Goal: Task Accomplishment & Management: Manage account settings

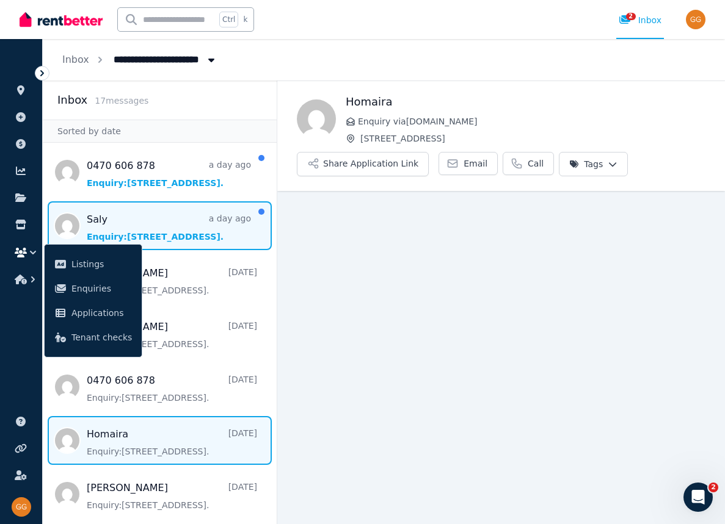
click at [152, 234] on span "Message list" at bounding box center [160, 225] width 234 height 49
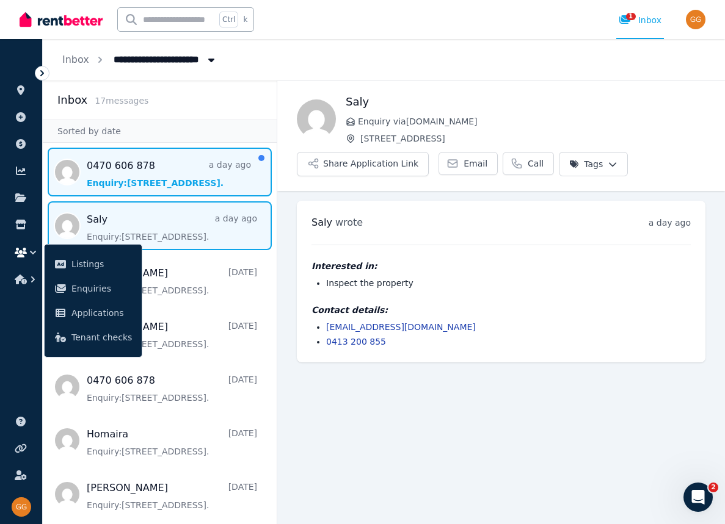
click at [158, 180] on span "Message list" at bounding box center [160, 172] width 234 height 49
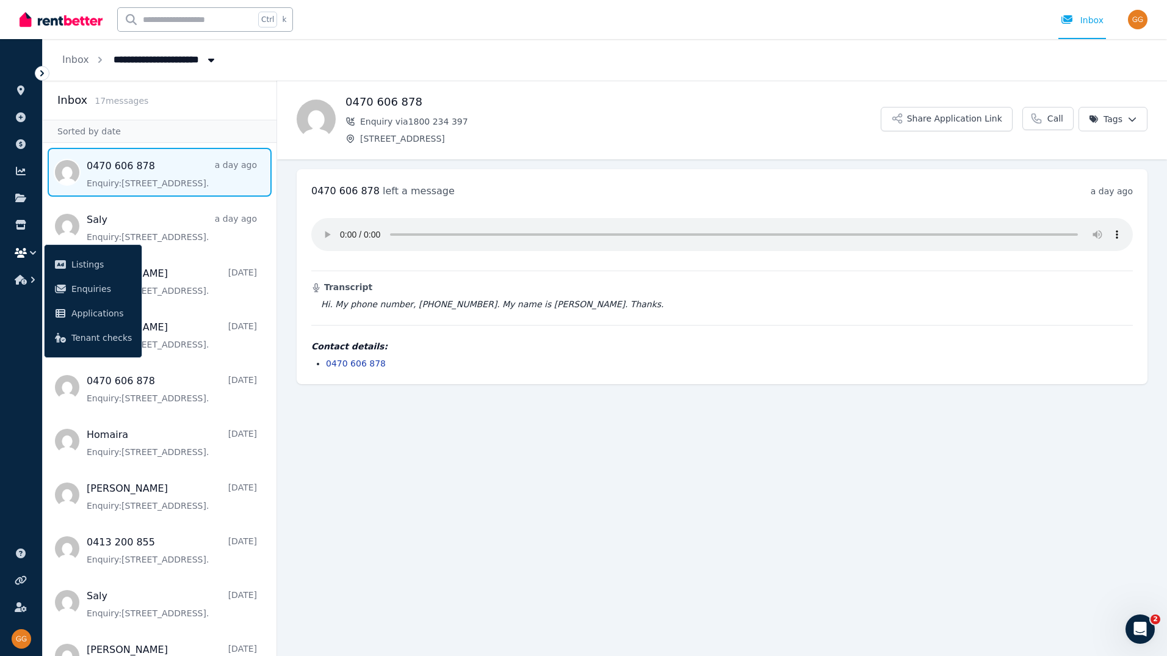
click at [447, 320] on div "Transcript Hi. My phone number, 046060878. My name is Mark. Thanks. Contact det…" at bounding box center [722, 288] width 822 height 161
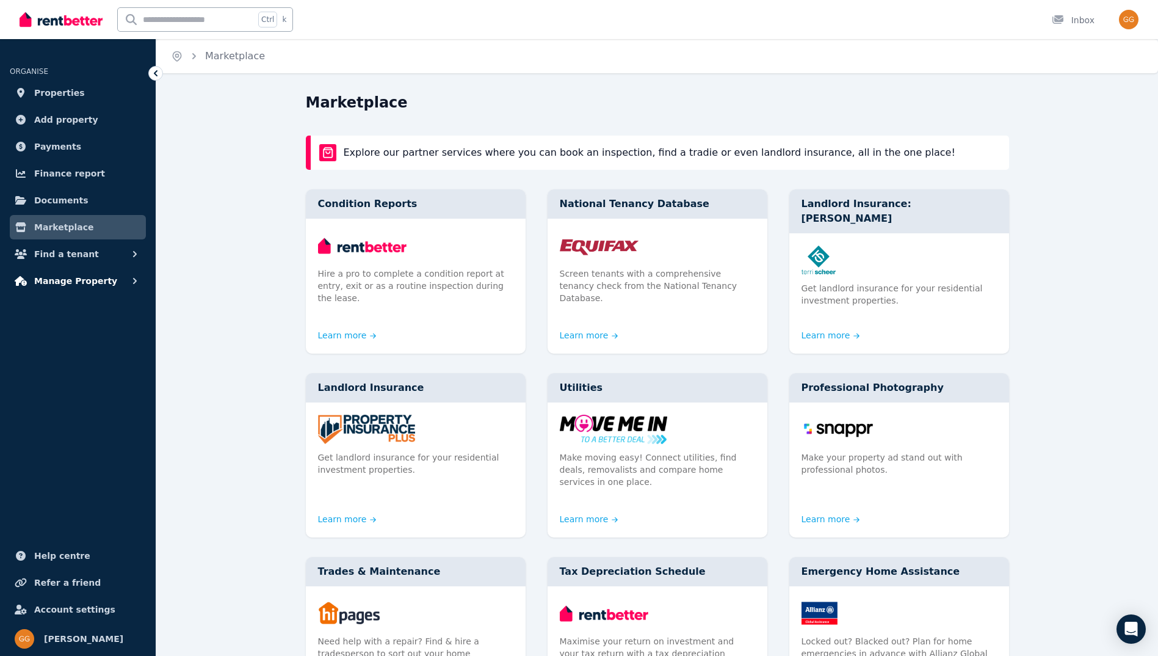
click at [62, 281] on span "Manage Property" at bounding box center [75, 280] width 83 height 15
click at [51, 88] on span "Properties" at bounding box center [59, 92] width 51 height 15
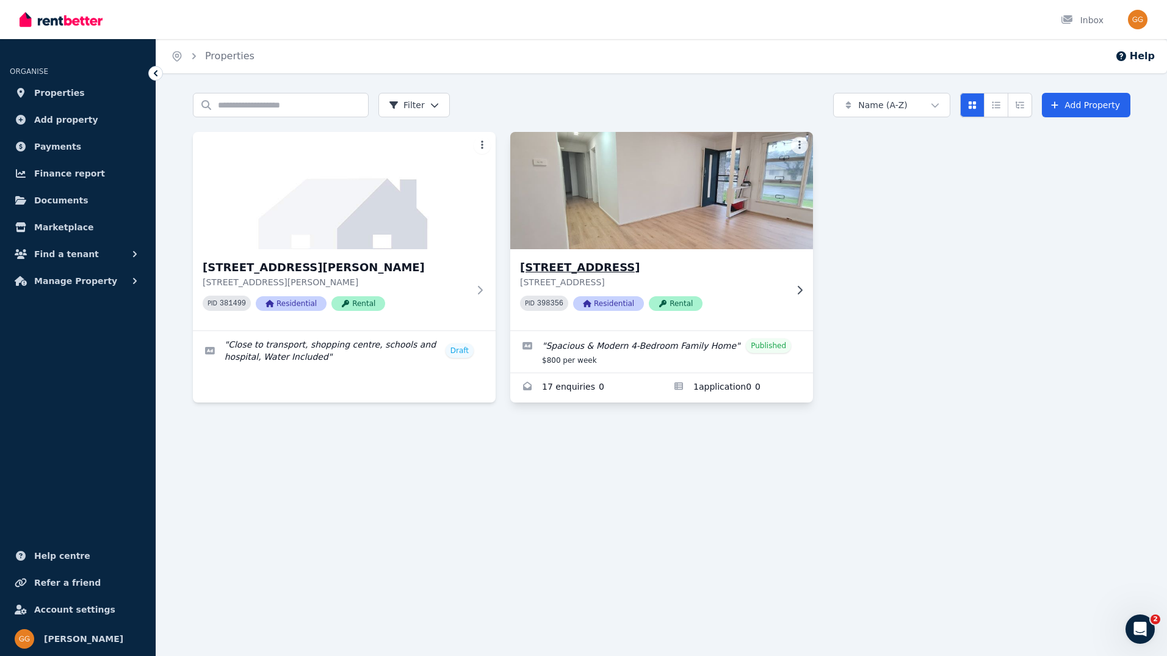
click at [595, 267] on h3 "[STREET_ADDRESS]" at bounding box center [653, 267] width 266 height 17
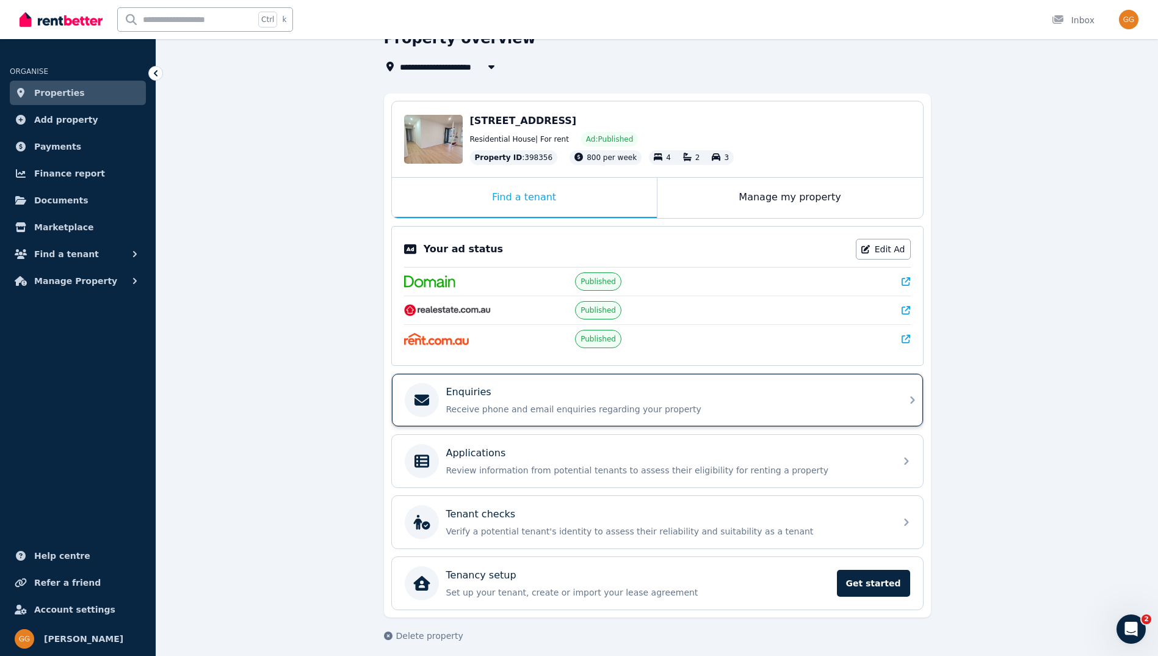
scroll to position [72, 0]
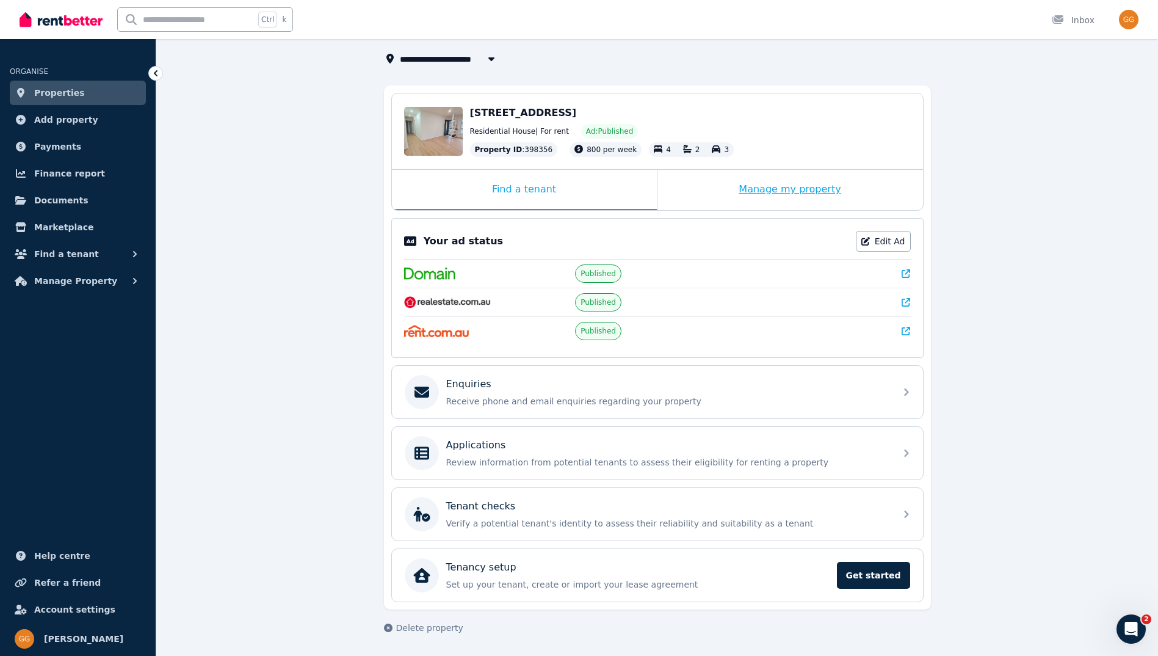
click at [788, 203] on div "Manage my property" at bounding box center [790, 190] width 266 height 40
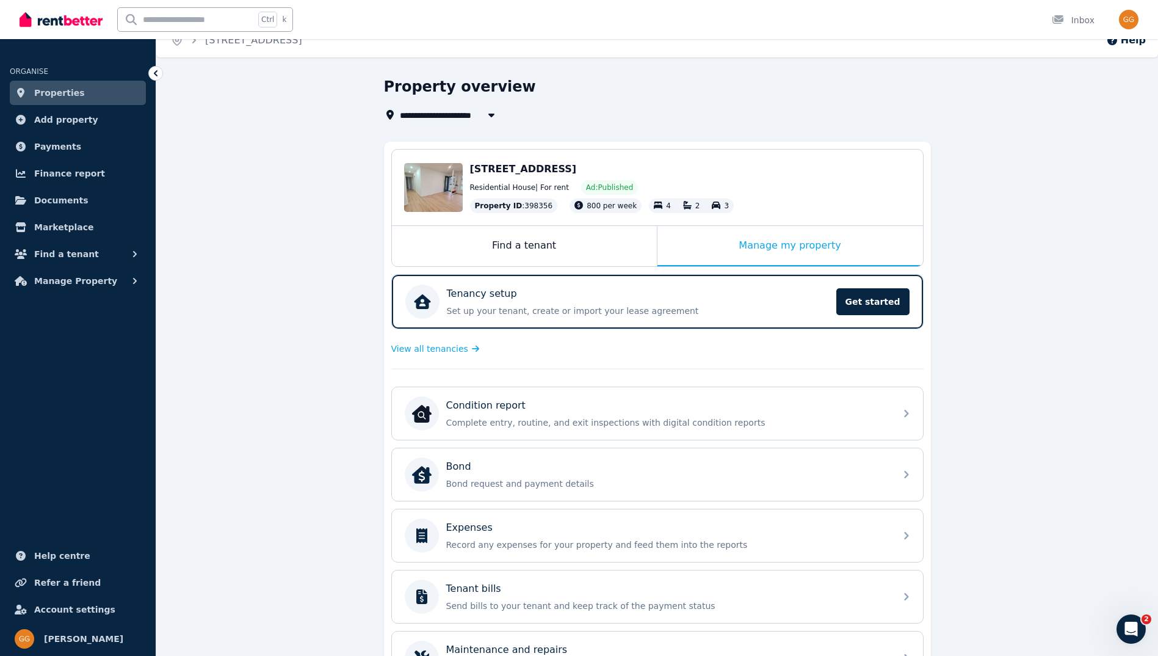
scroll to position [0, 0]
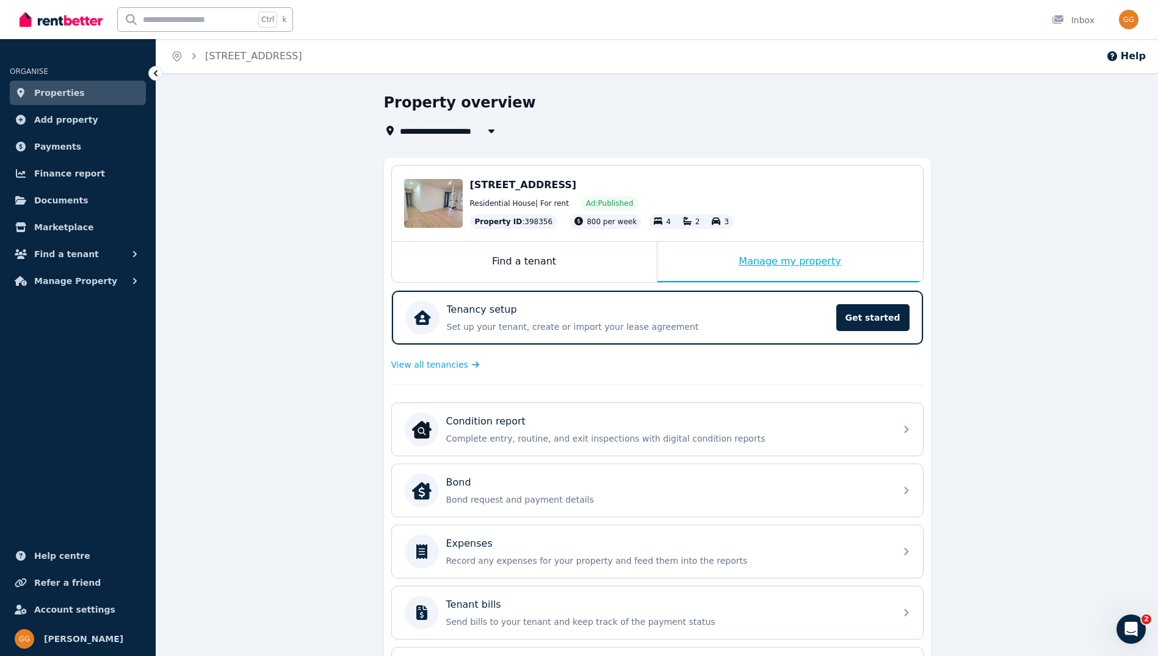
click at [759, 263] on div "Manage my property" at bounding box center [790, 262] width 266 height 40
click at [777, 265] on div "Manage my property" at bounding box center [790, 262] width 266 height 40
click at [506, 190] on span "[STREET_ADDRESS]" at bounding box center [523, 185] width 107 height 12
click at [598, 225] on span "800 per week" at bounding box center [612, 221] width 50 height 9
click at [443, 194] on div "Edit" at bounding box center [433, 203] width 59 height 49
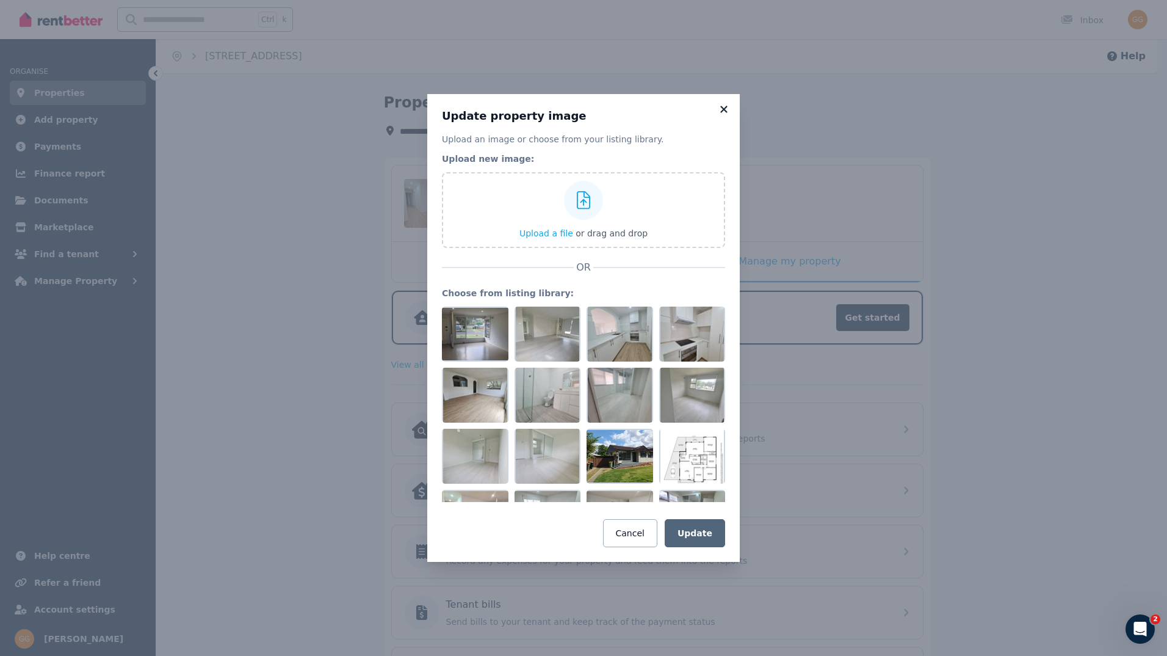
click at [728, 108] on icon at bounding box center [724, 109] width 12 height 11
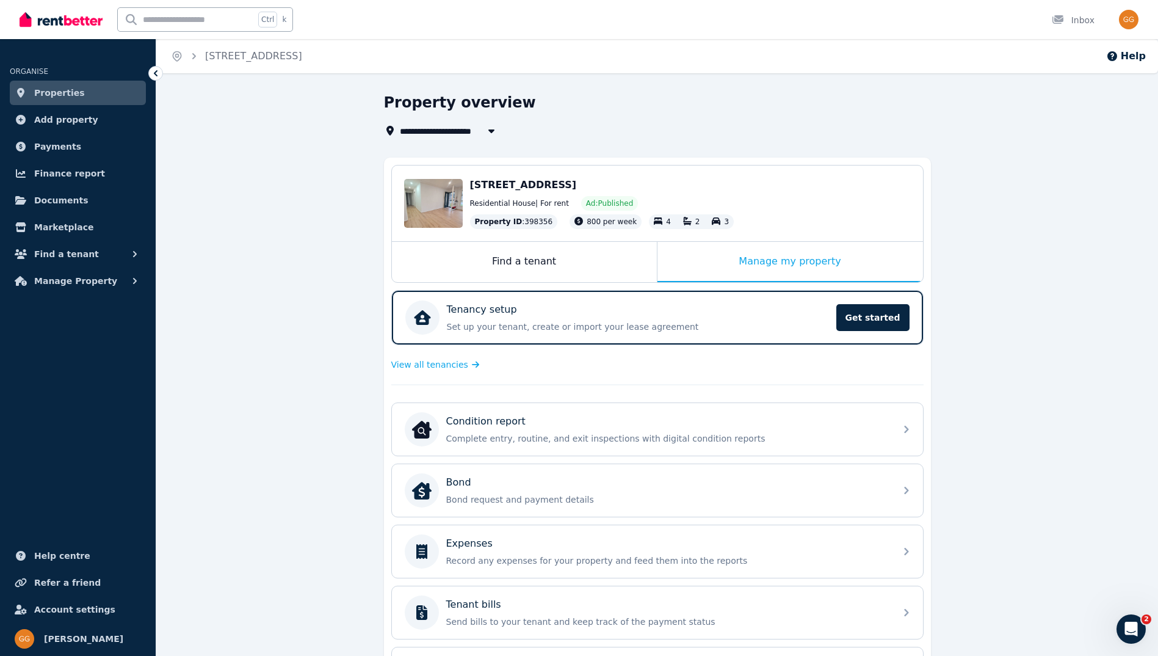
click at [467, 131] on span "[STREET_ADDRESS]" at bounding box center [453, 130] width 107 height 15
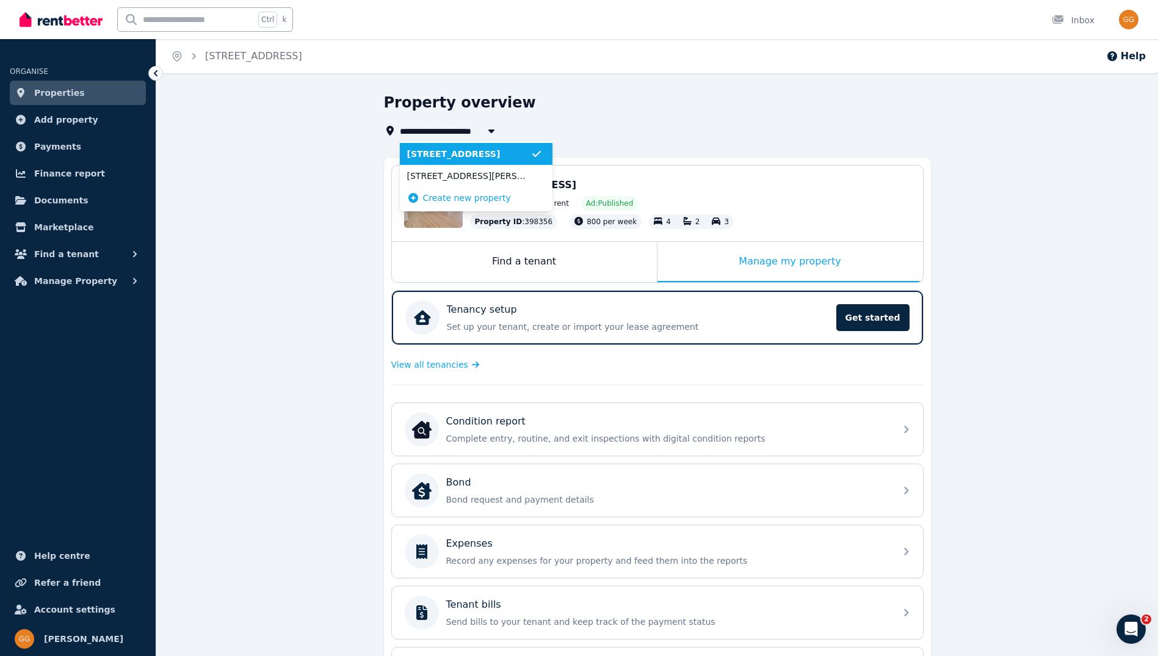
click at [467, 131] on span "[STREET_ADDRESS]" at bounding box center [453, 130] width 107 height 15
type input "**********"
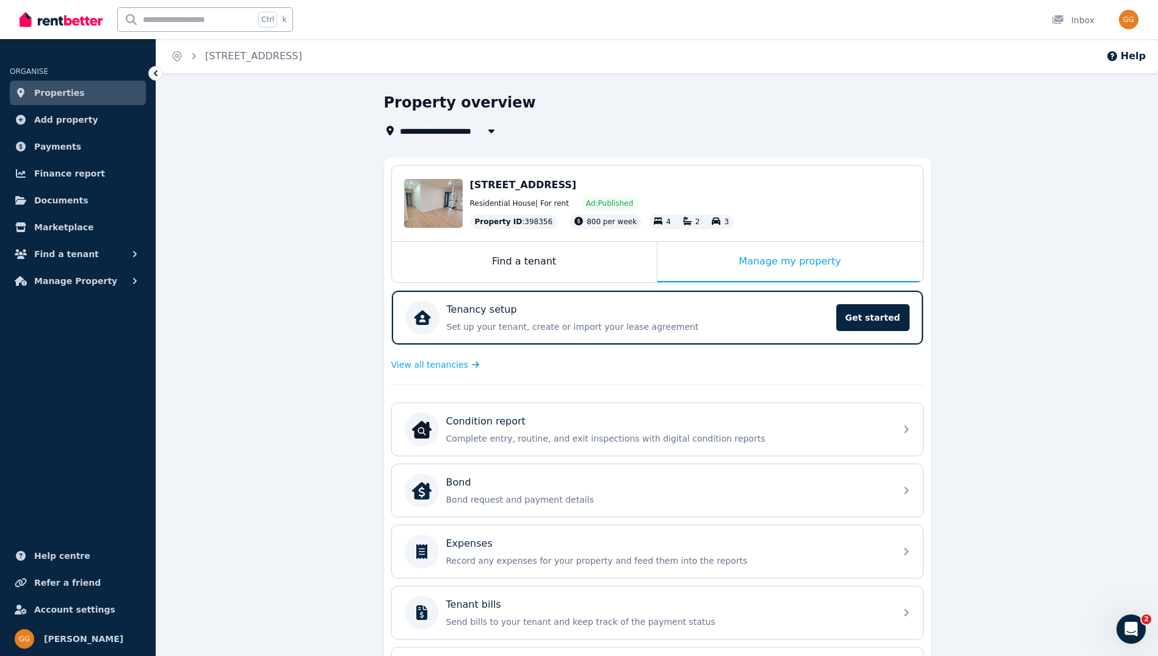
click at [613, 198] on span "Ad: Published" at bounding box center [609, 203] width 57 height 15
click at [605, 201] on span "Ad: Published" at bounding box center [609, 203] width 47 height 10
click at [782, 197] on div "Residential House | For rent Ad: Published" at bounding box center [690, 203] width 441 height 15
click at [131, 280] on icon "button" at bounding box center [135, 281] width 12 height 12
click at [59, 281] on span "Manage Property" at bounding box center [75, 280] width 83 height 15
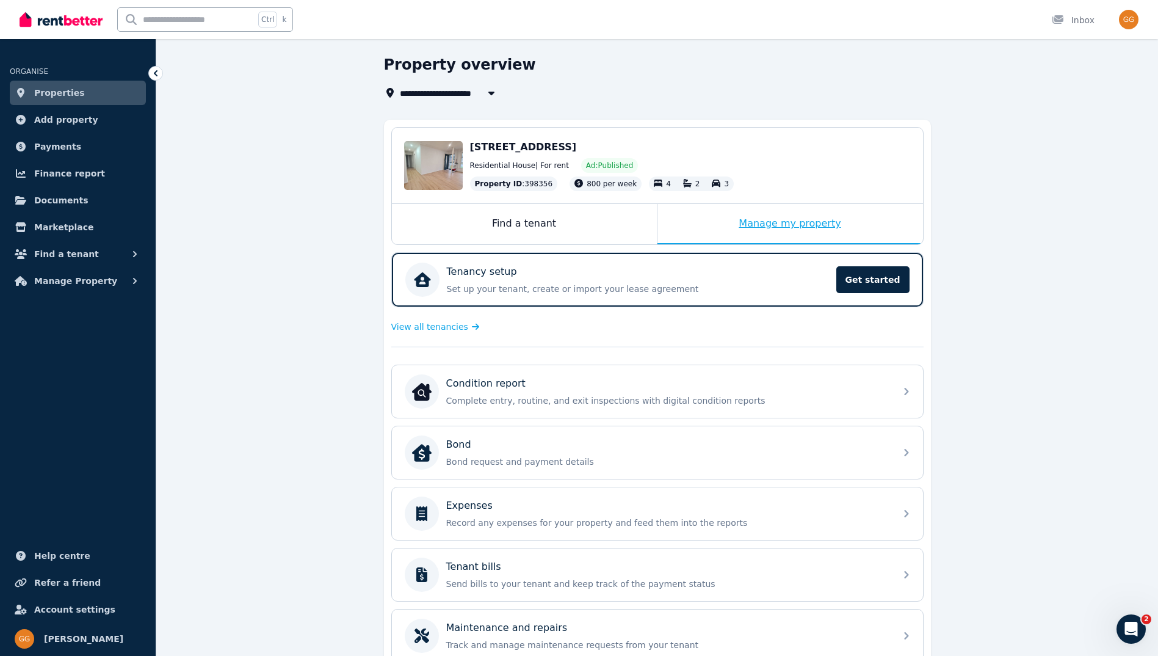
scroll to position [37, 0]
click at [771, 227] on div "Manage my property" at bounding box center [790, 224] width 266 height 40
drag, startPoint x: 771, startPoint y: 227, endPoint x: 764, endPoint y: 224, distance: 7.4
click at [764, 224] on div "Manage my property" at bounding box center [790, 224] width 266 height 40
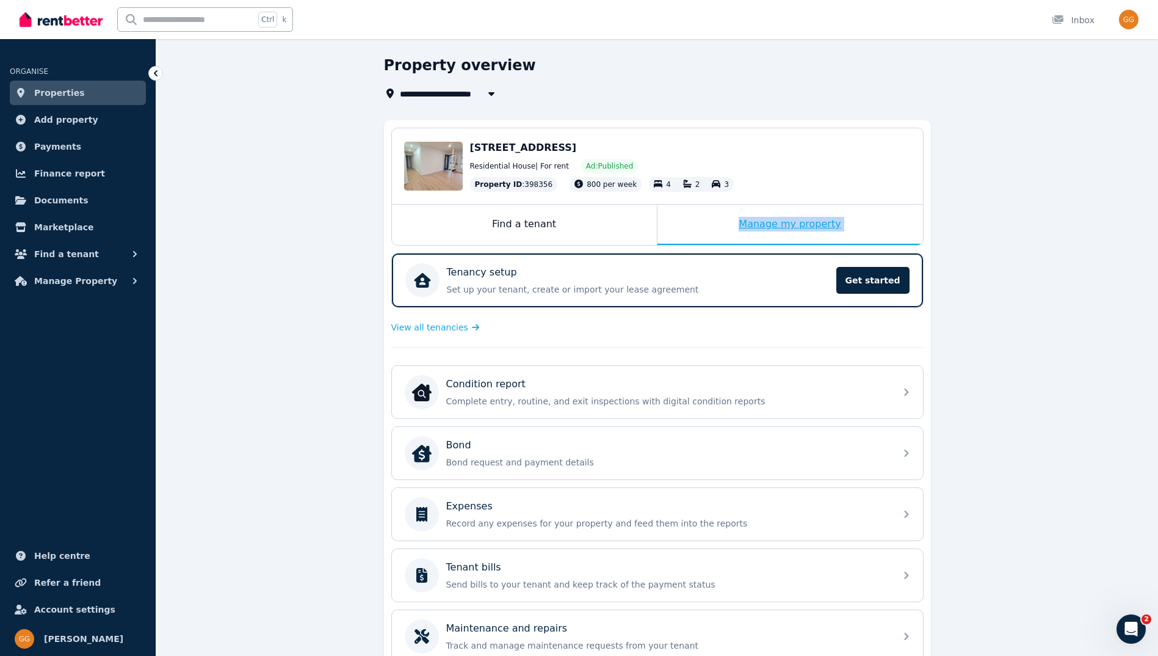
click at [764, 224] on div "Manage my property" at bounding box center [790, 224] width 266 height 40
click at [526, 231] on div "Find a tenant" at bounding box center [524, 224] width 265 height 40
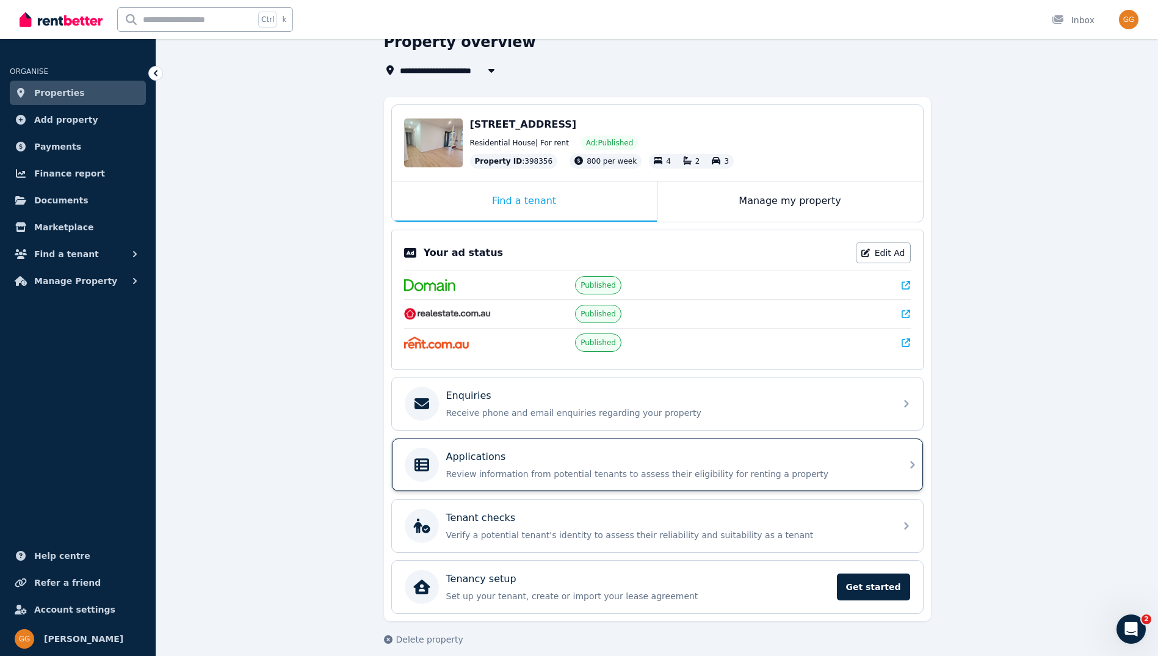
scroll to position [72, 0]
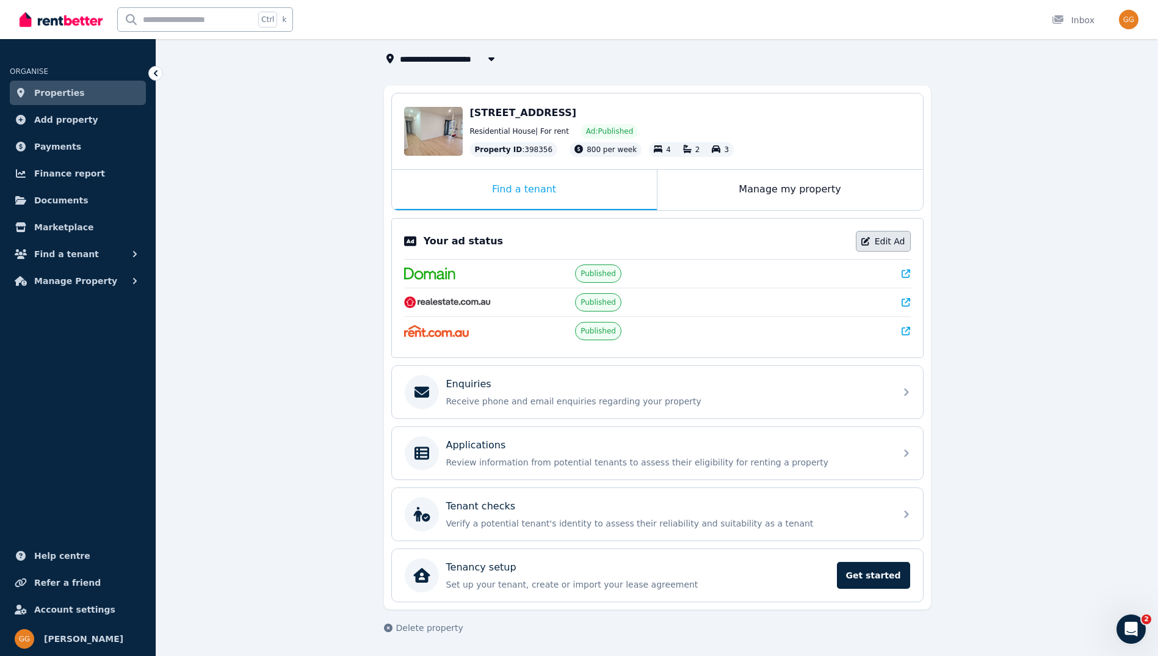
click at [877, 248] on link "Edit Ad" at bounding box center [883, 241] width 55 height 21
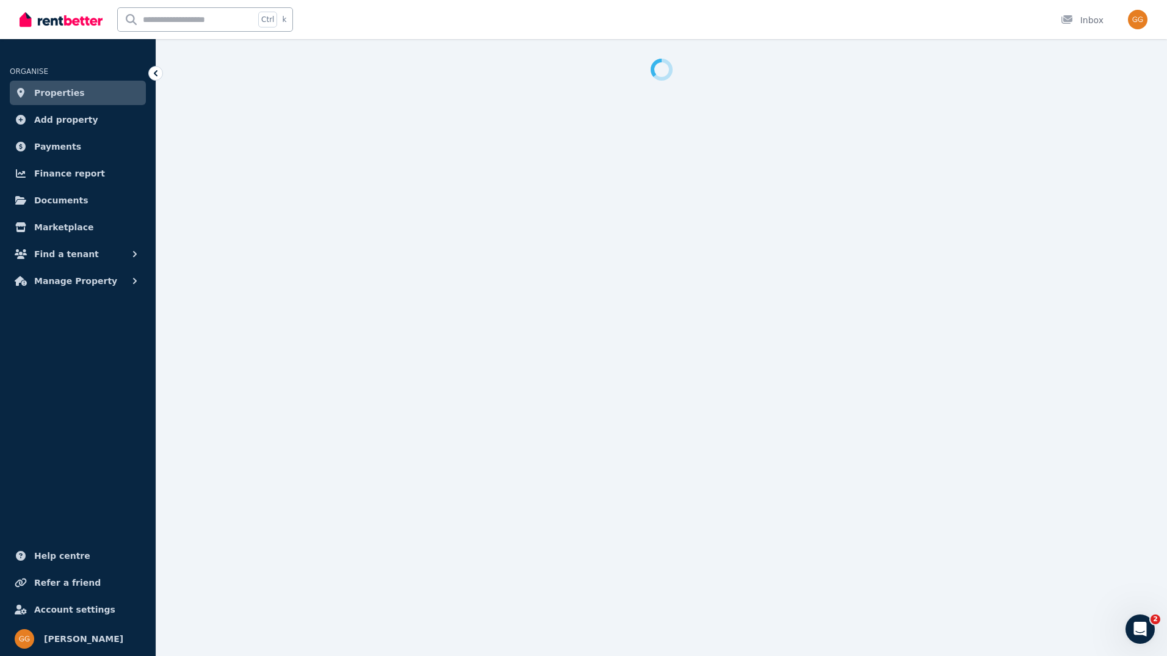
select select "**********"
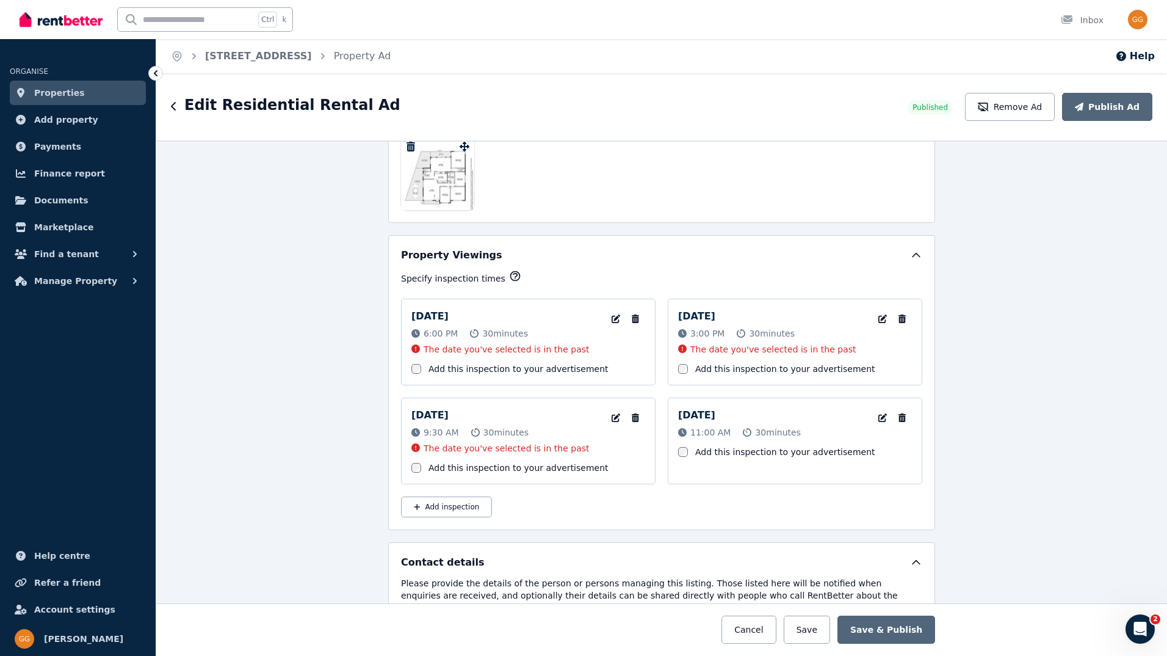
scroll to position [2014, 0]
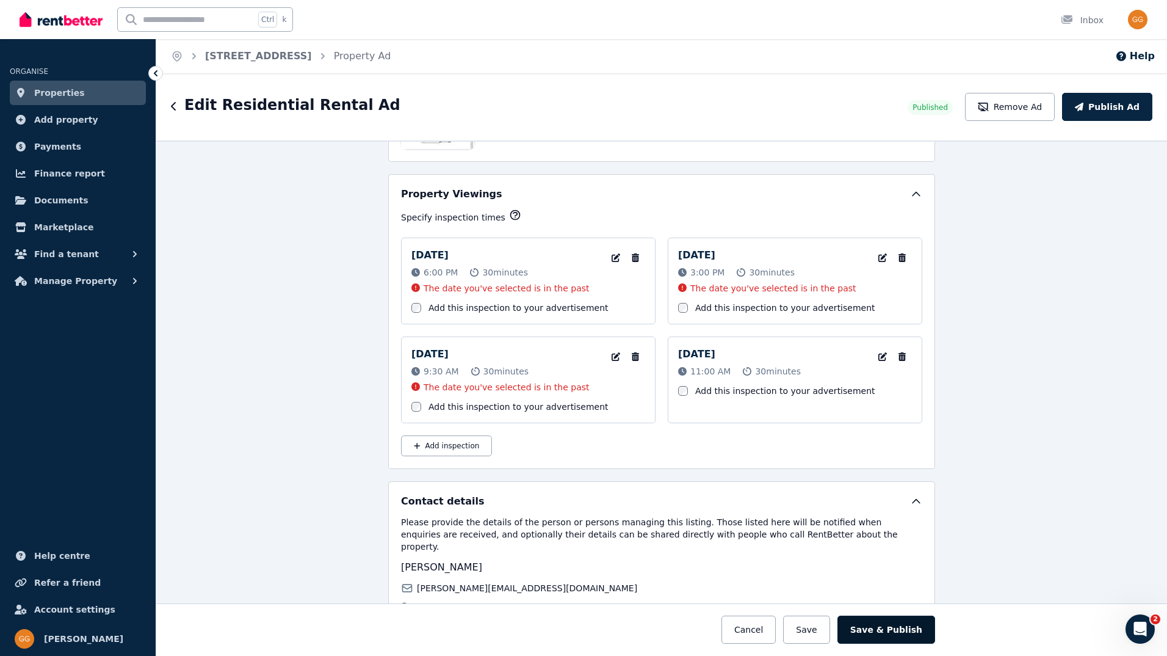
click at [890, 629] on button "Save & Publish" at bounding box center [887, 629] width 98 height 28
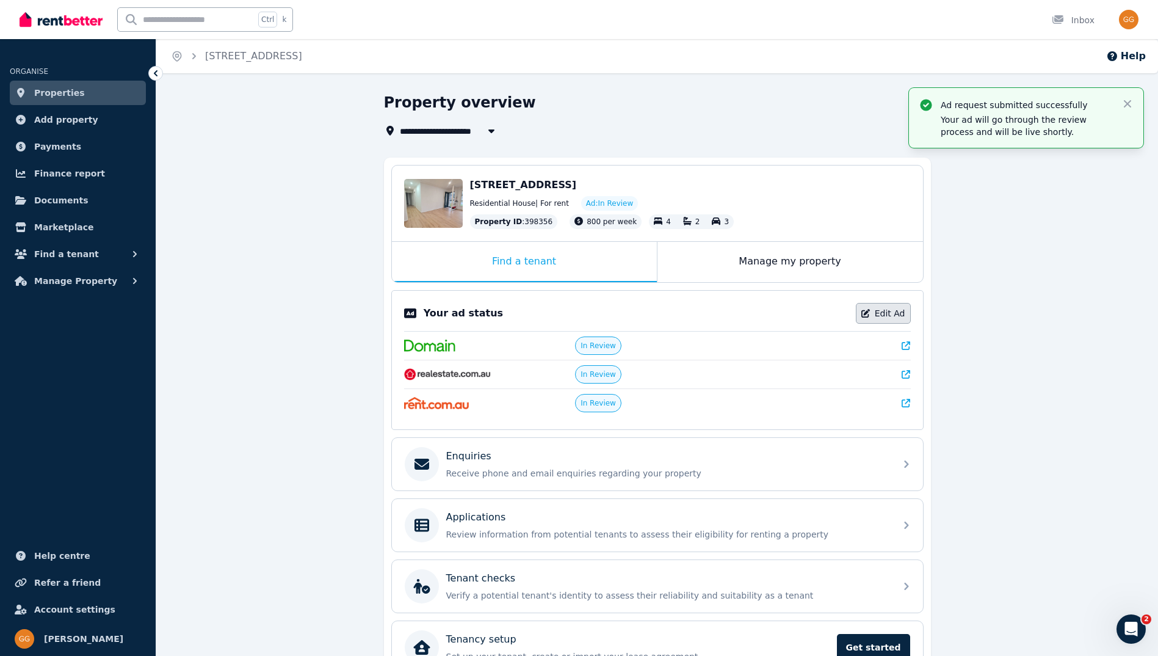
click at [892, 315] on link "Edit Ad" at bounding box center [883, 313] width 55 height 21
select select "**********"
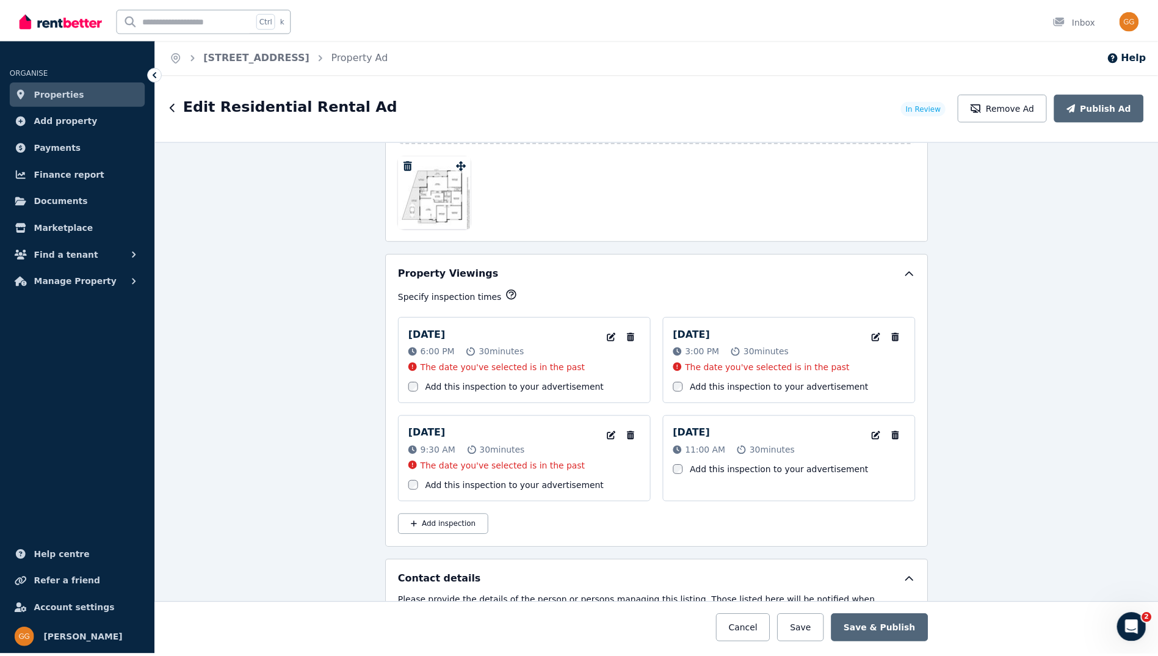
scroll to position [1953, 0]
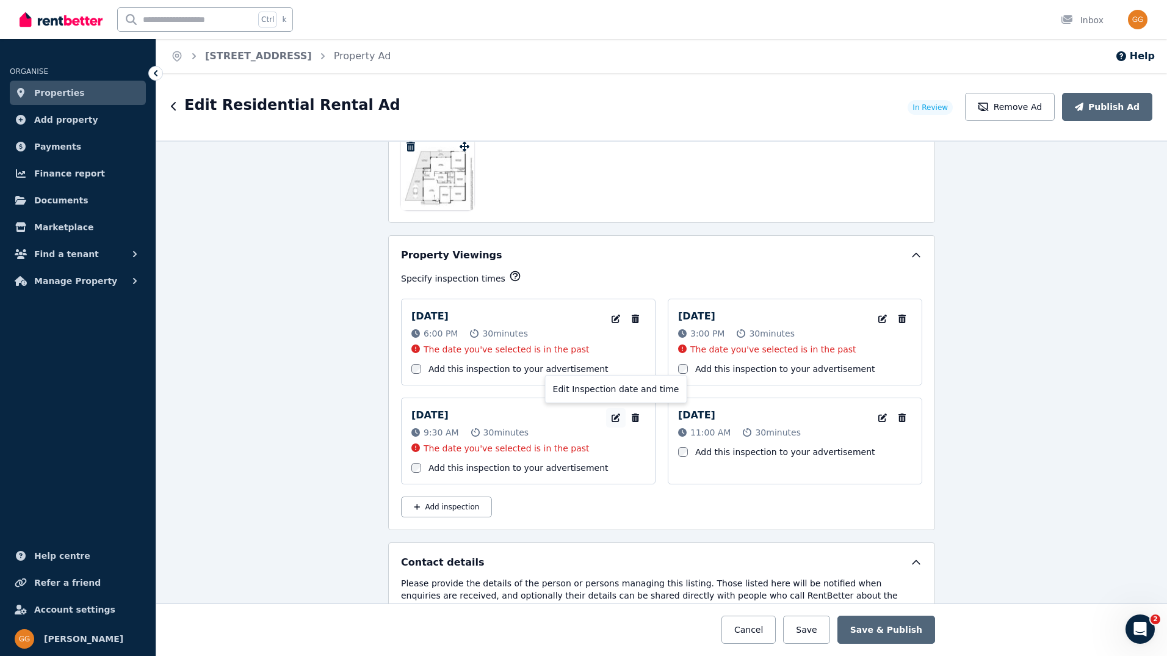
click at [612, 416] on icon "button" at bounding box center [616, 417] width 9 height 9
select select "**"
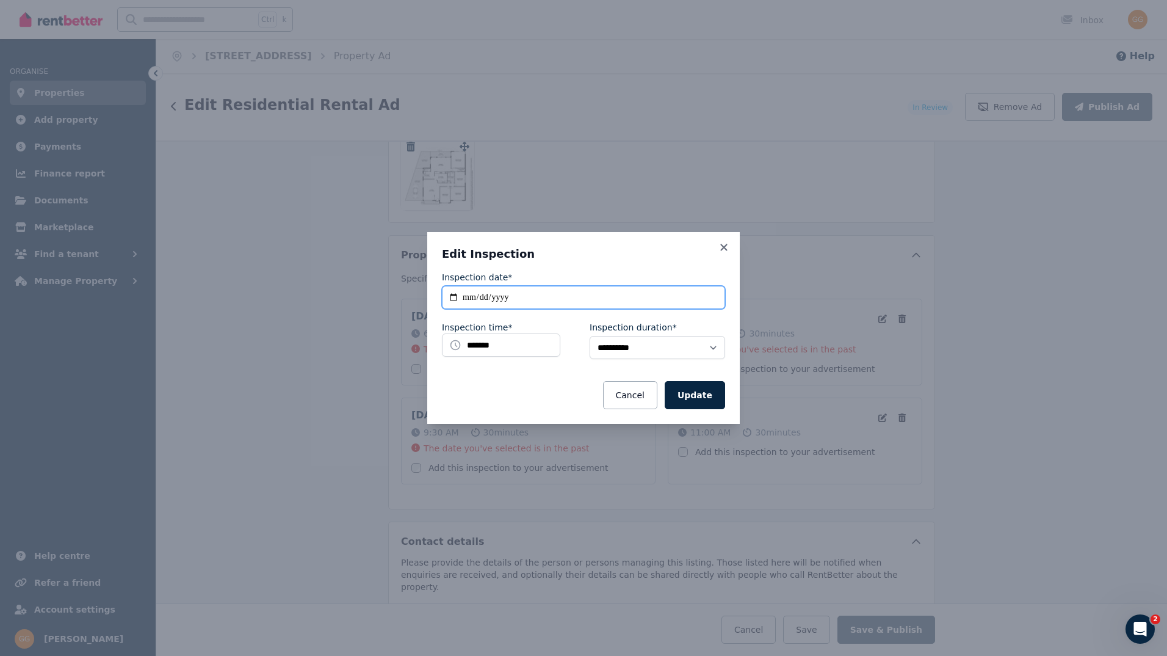
click at [534, 299] on input "**********" at bounding box center [583, 297] width 283 height 23
type input "**********"
click at [703, 394] on button "Update" at bounding box center [695, 395] width 60 height 28
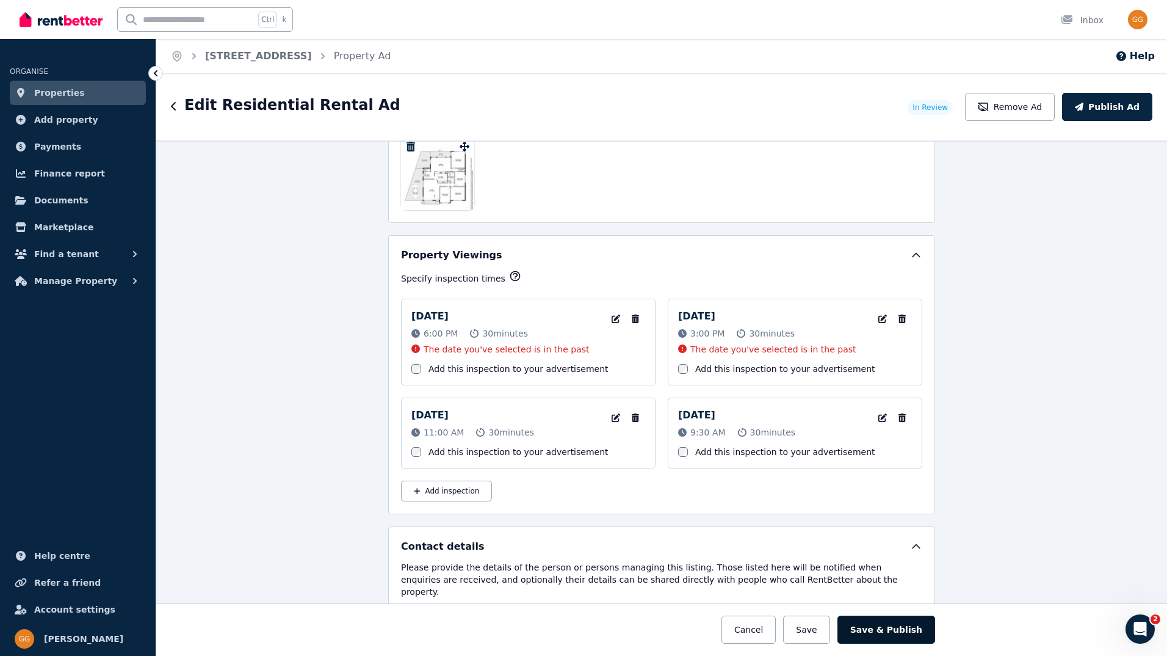
click at [888, 633] on button "Save & Publish" at bounding box center [887, 629] width 98 height 28
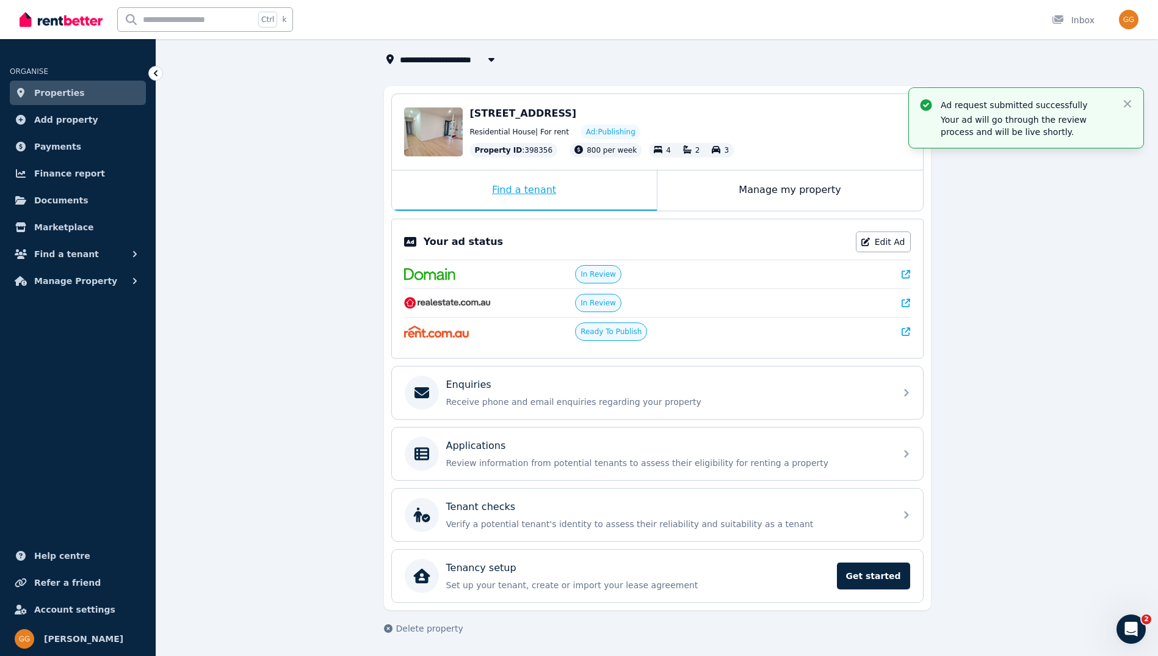
scroll to position [72, 0]
click at [874, 249] on link "Edit Ad" at bounding box center [883, 241] width 55 height 21
select select "**********"
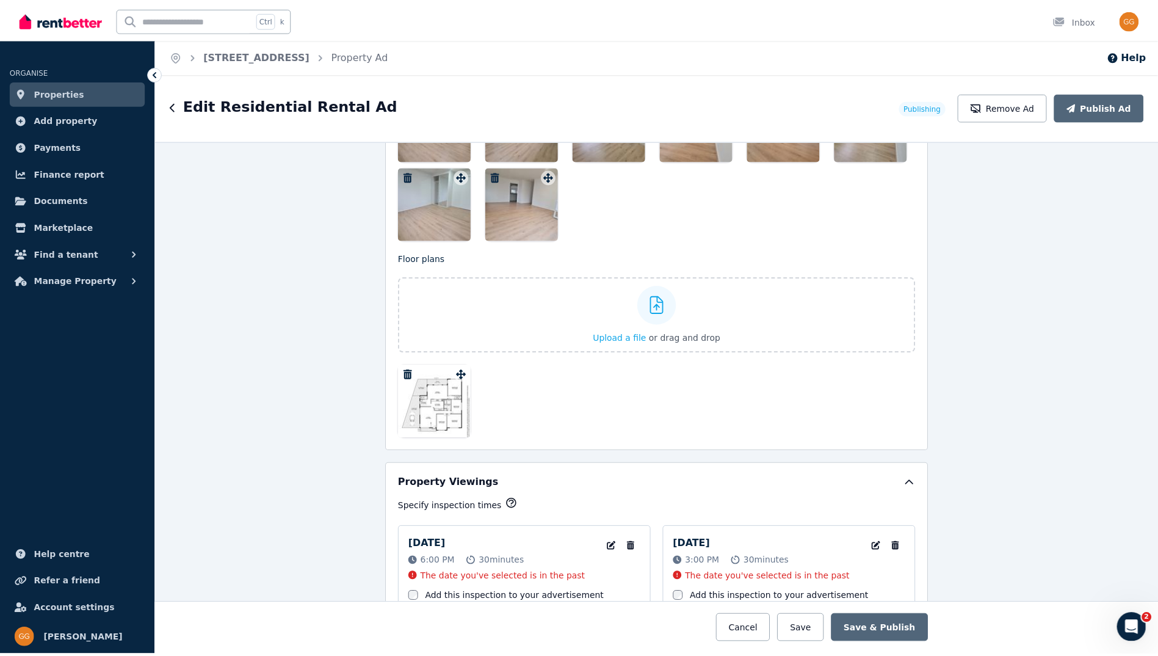
scroll to position [1953, 0]
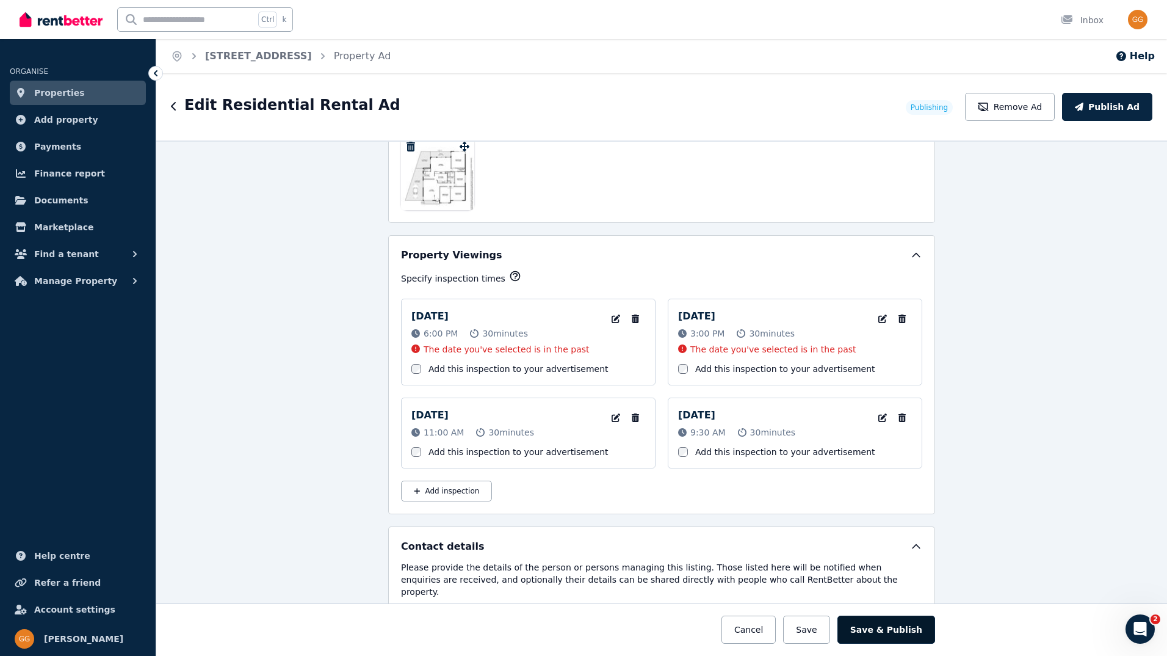
click at [905, 641] on button "Save & Publish" at bounding box center [887, 629] width 98 height 28
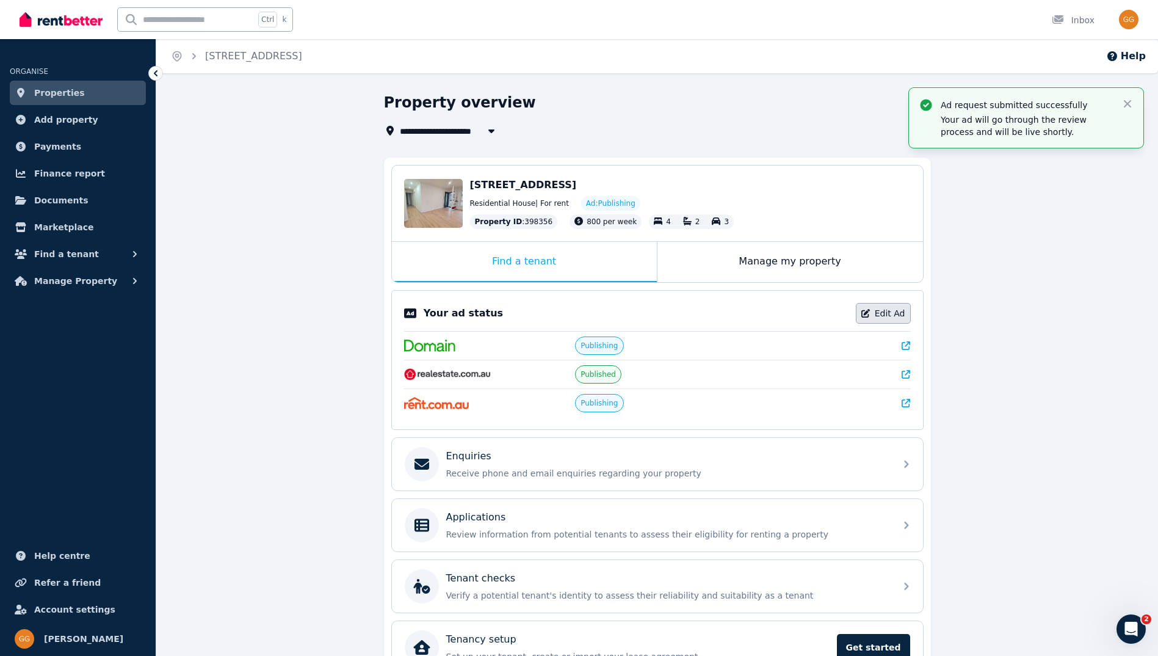
click at [870, 314] on icon at bounding box center [865, 313] width 9 height 9
select select "**********"
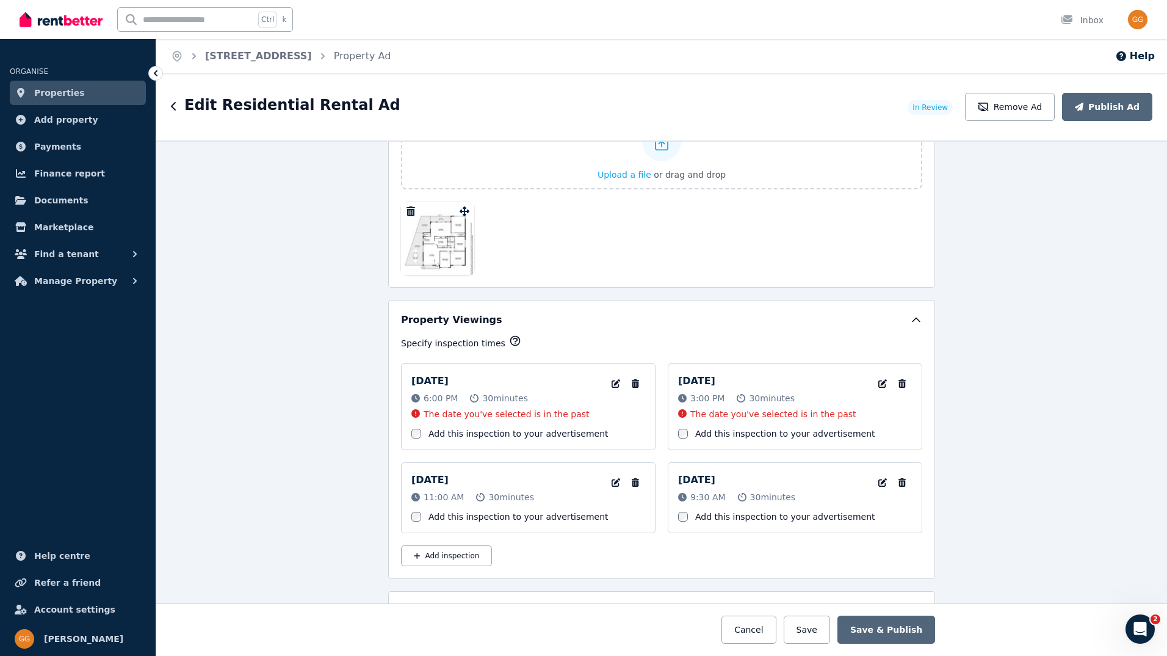
scroll to position [2075, 0]
